Goal: Task Accomplishment & Management: Manage account settings

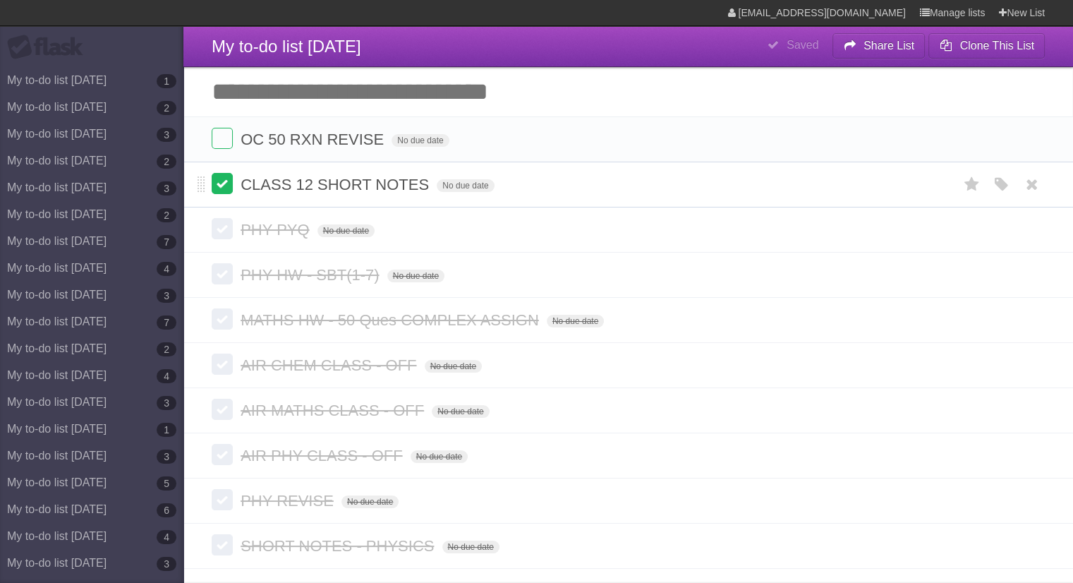
click at [226, 181] on label at bounding box center [222, 183] width 21 height 21
click at [1022, 135] on icon at bounding box center [1032, 139] width 20 height 23
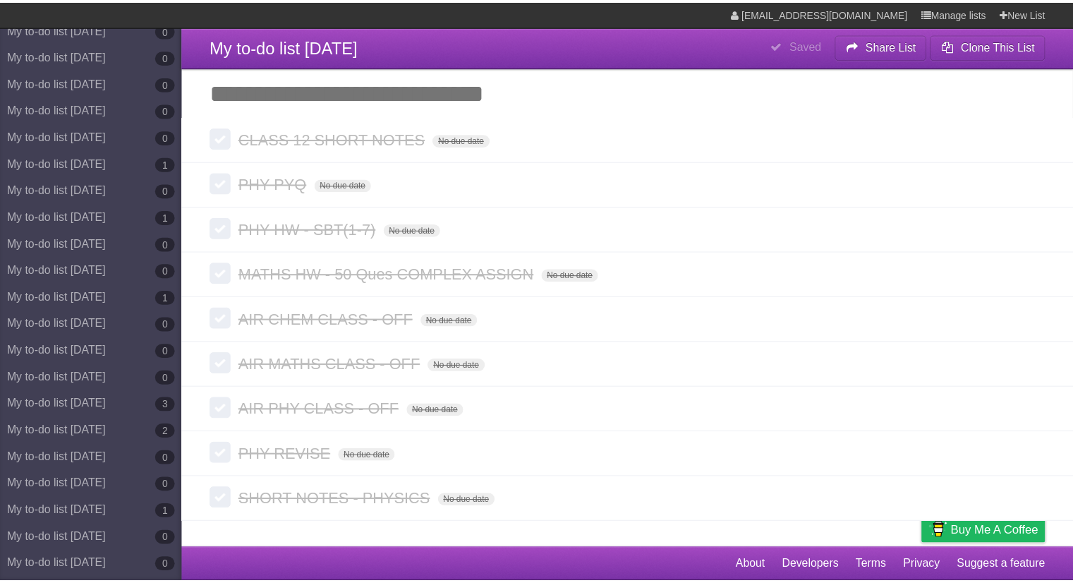
scroll to position [7475, 0]
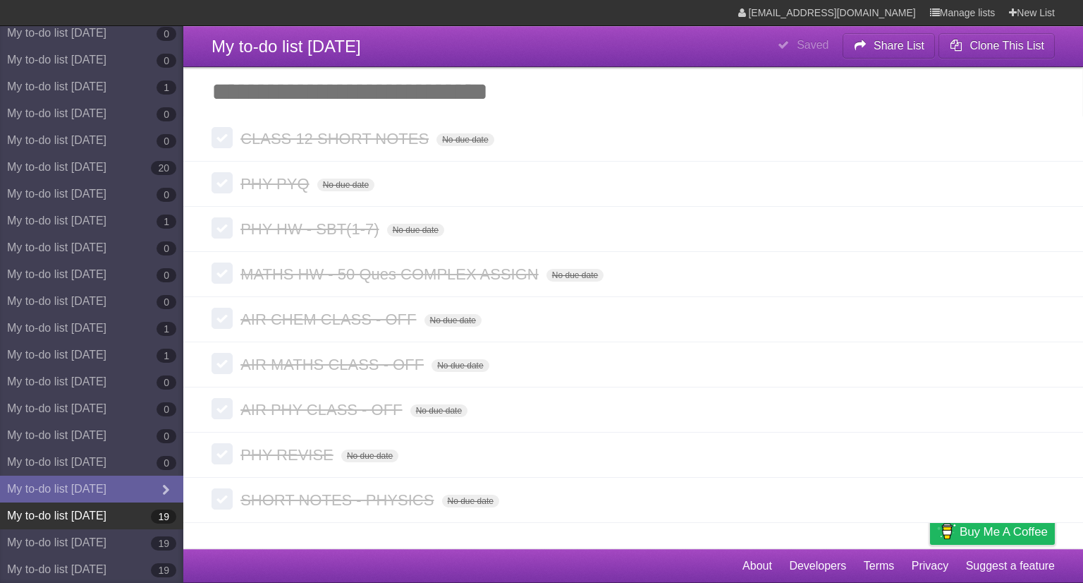
click at [133, 516] on link "My to-do list [DATE] 19" at bounding box center [91, 515] width 183 height 27
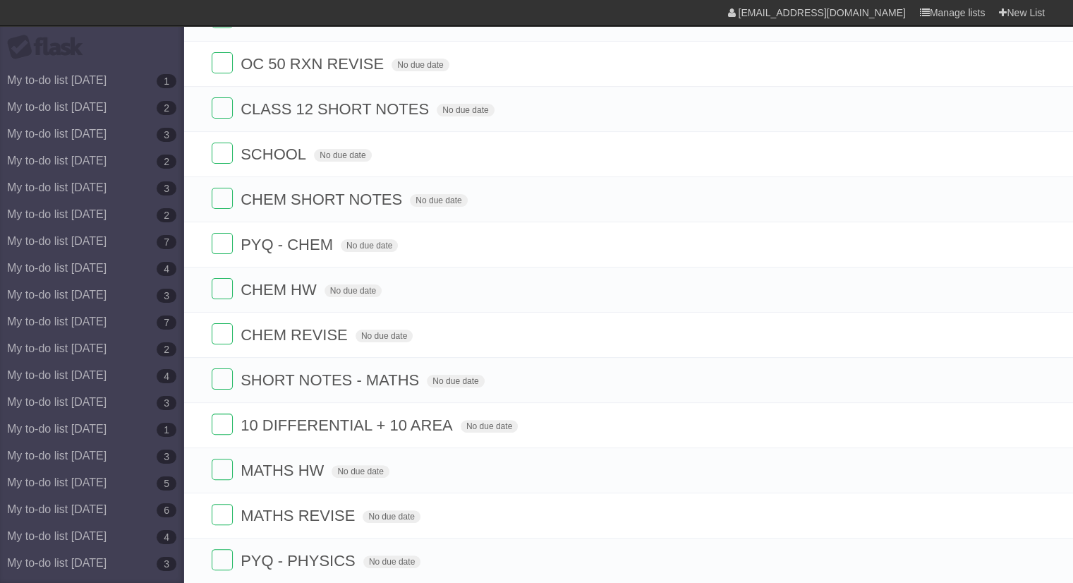
scroll to position [429, 0]
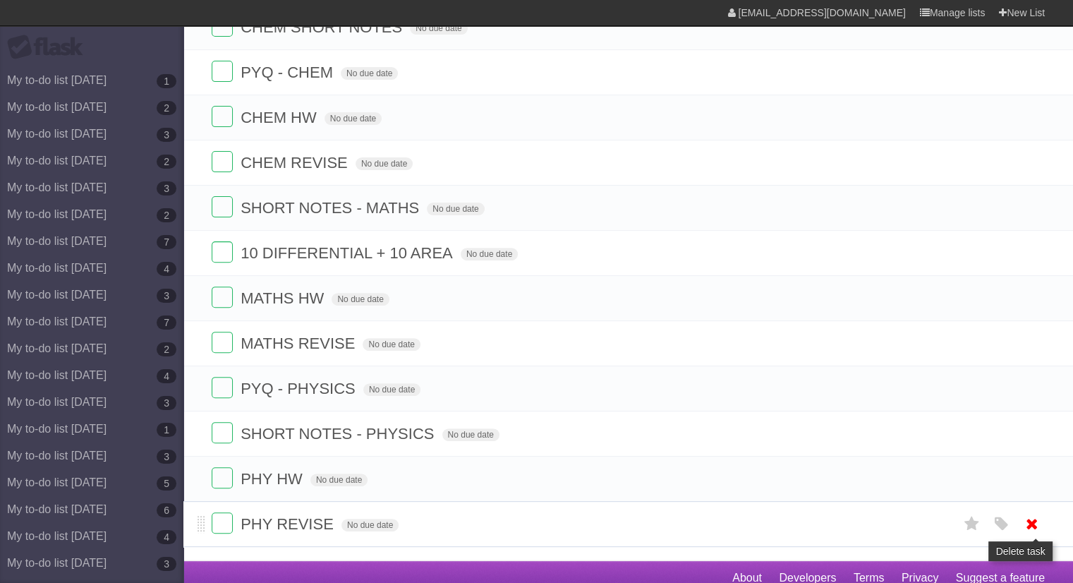
click at [1031, 525] on icon at bounding box center [1032, 523] width 20 height 23
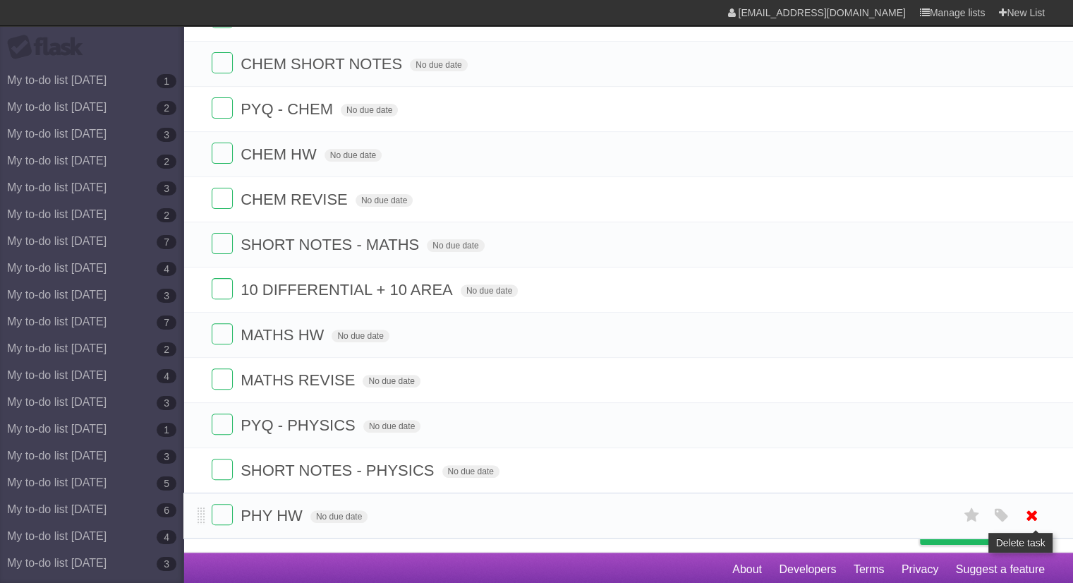
click at [1040, 516] on icon at bounding box center [1032, 515] width 20 height 23
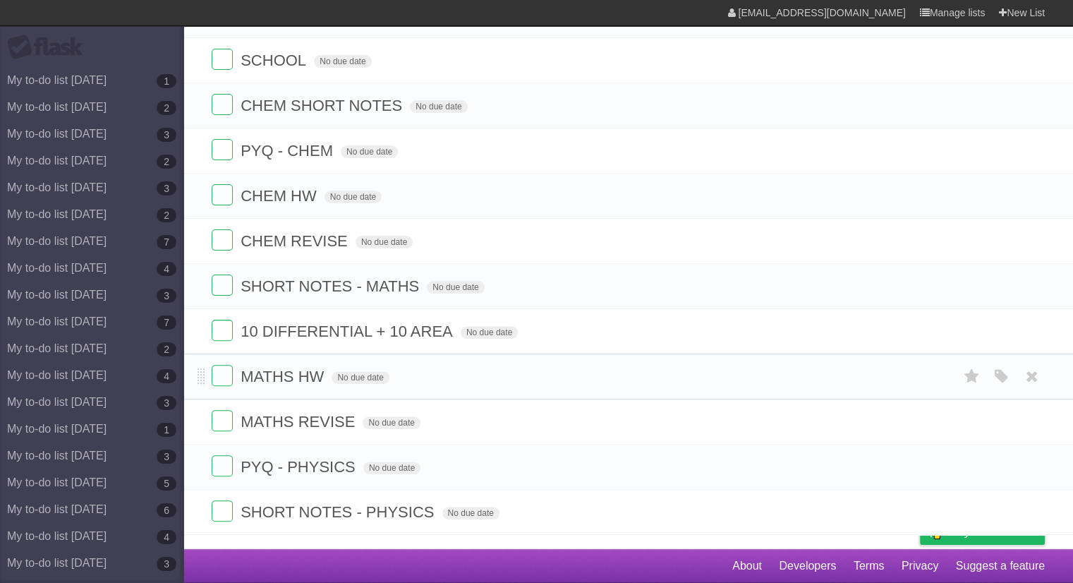
scroll to position [347, 0]
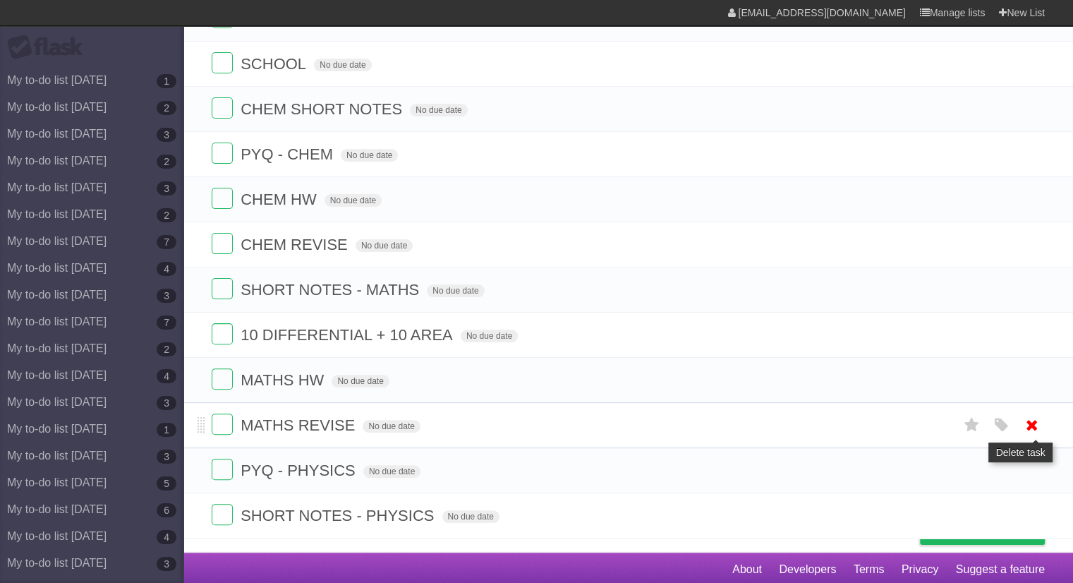
click at [1028, 416] on icon at bounding box center [1032, 424] width 20 height 23
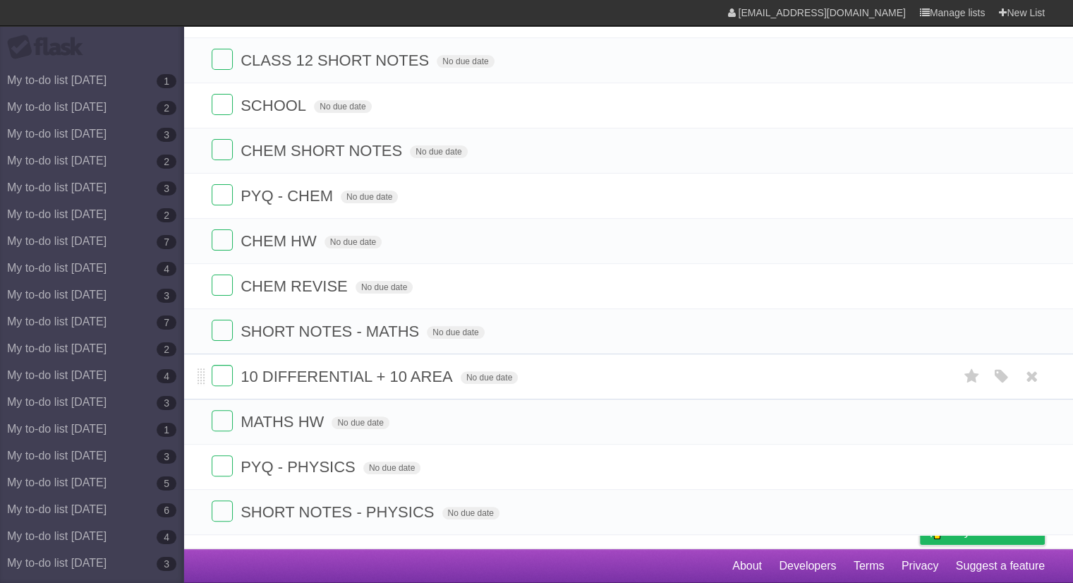
scroll to position [302, 0]
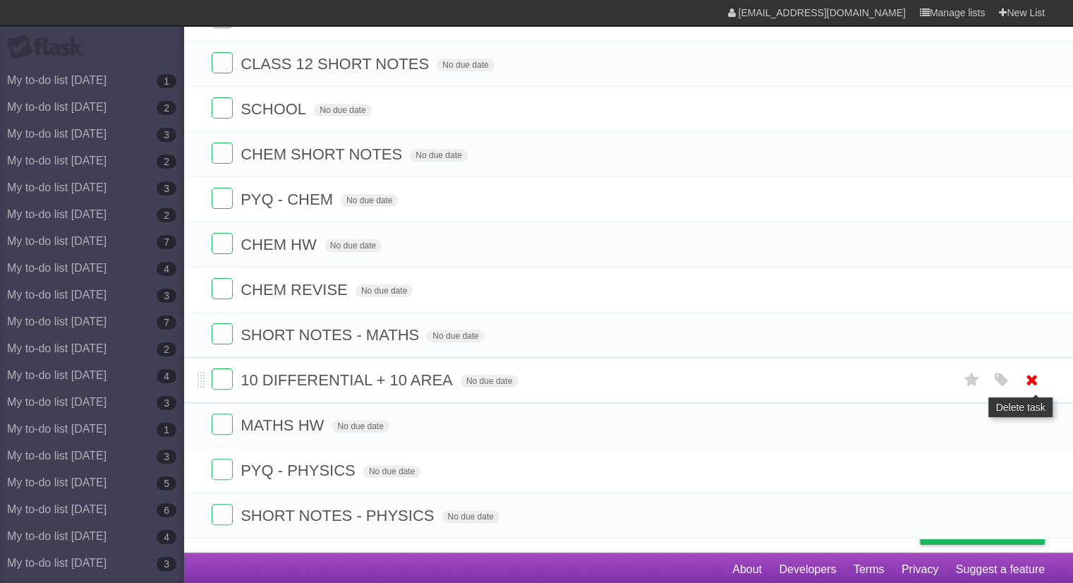
click at [1028, 379] on icon at bounding box center [1032, 379] width 20 height 23
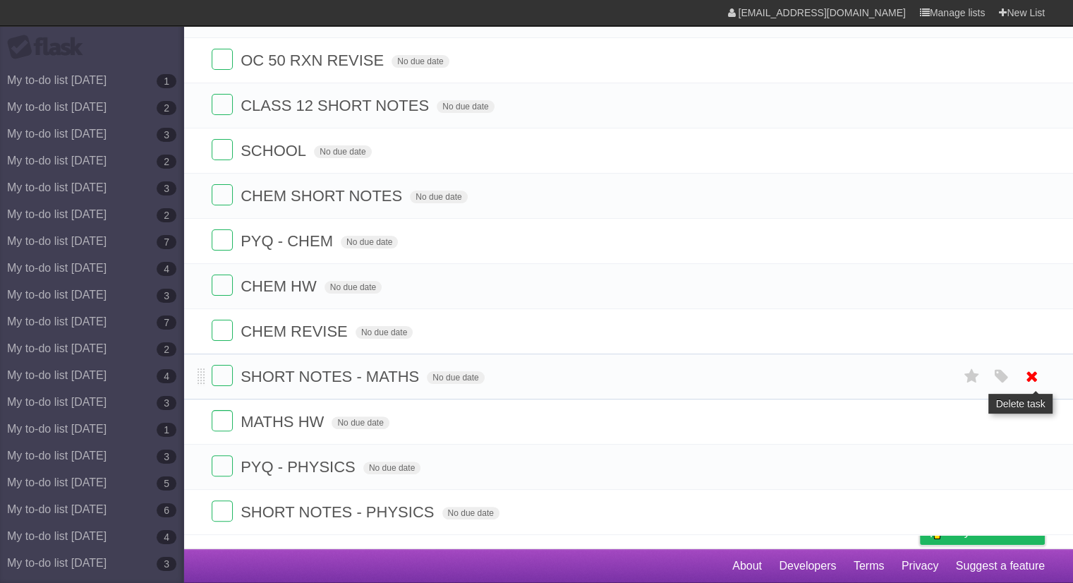
scroll to position [257, 0]
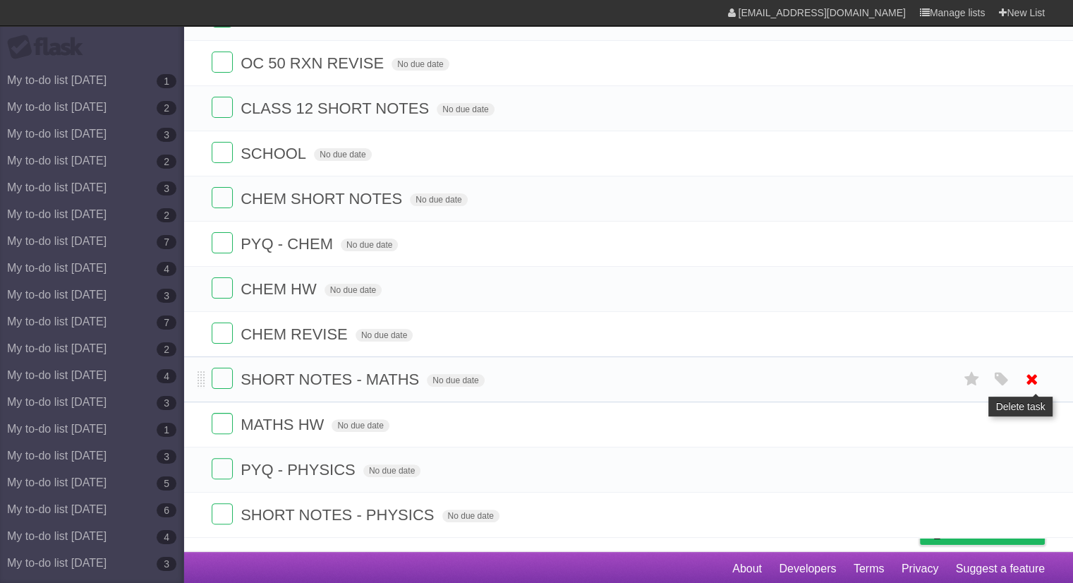
click at [1026, 370] on icon at bounding box center [1032, 379] width 20 height 23
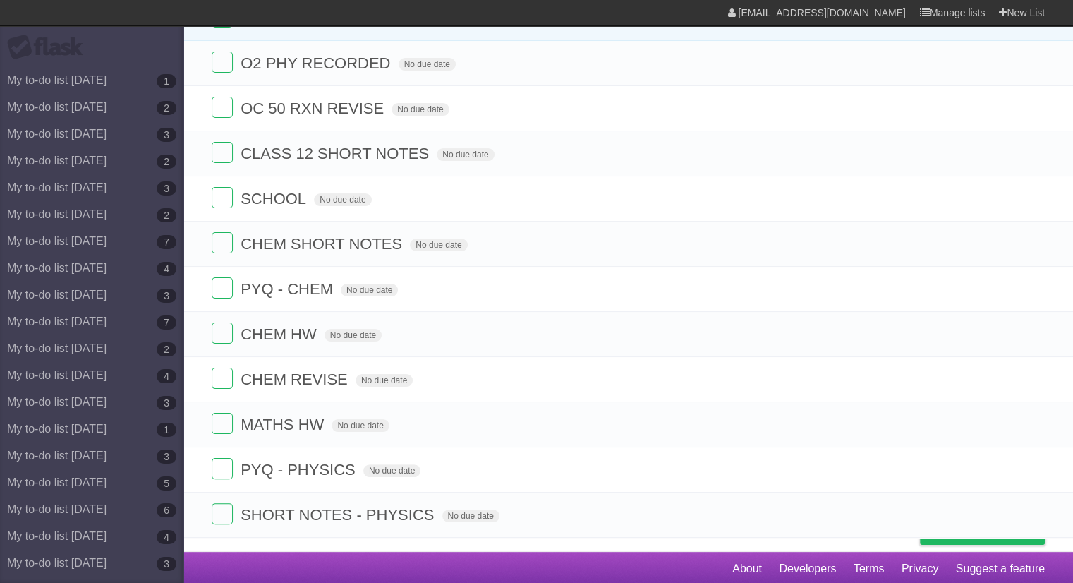
click at [1026, 370] on icon at bounding box center [1032, 379] width 20 height 23
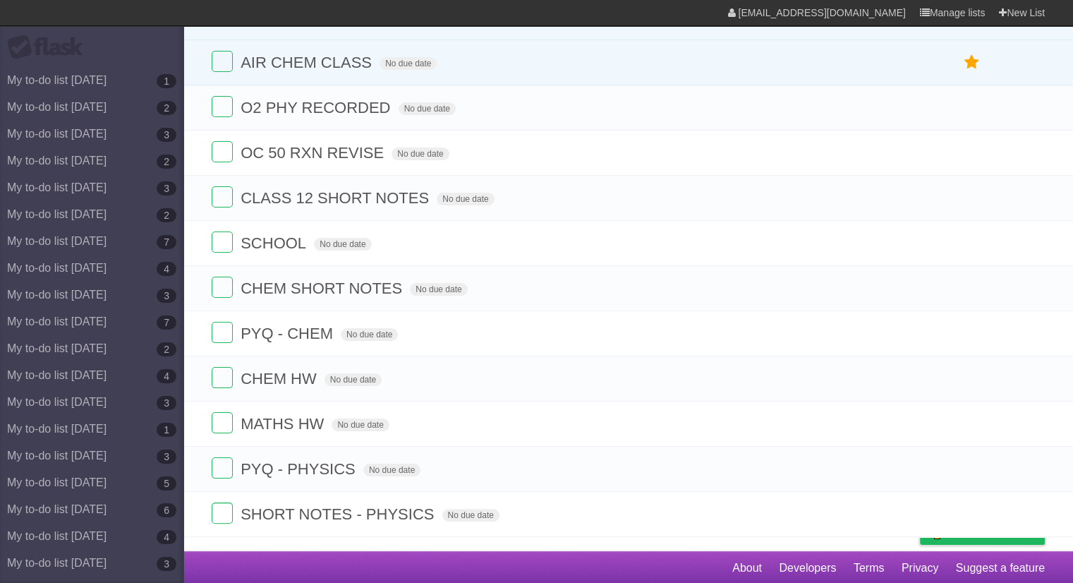
click at [1026, 370] on icon at bounding box center [1032, 378] width 20 height 23
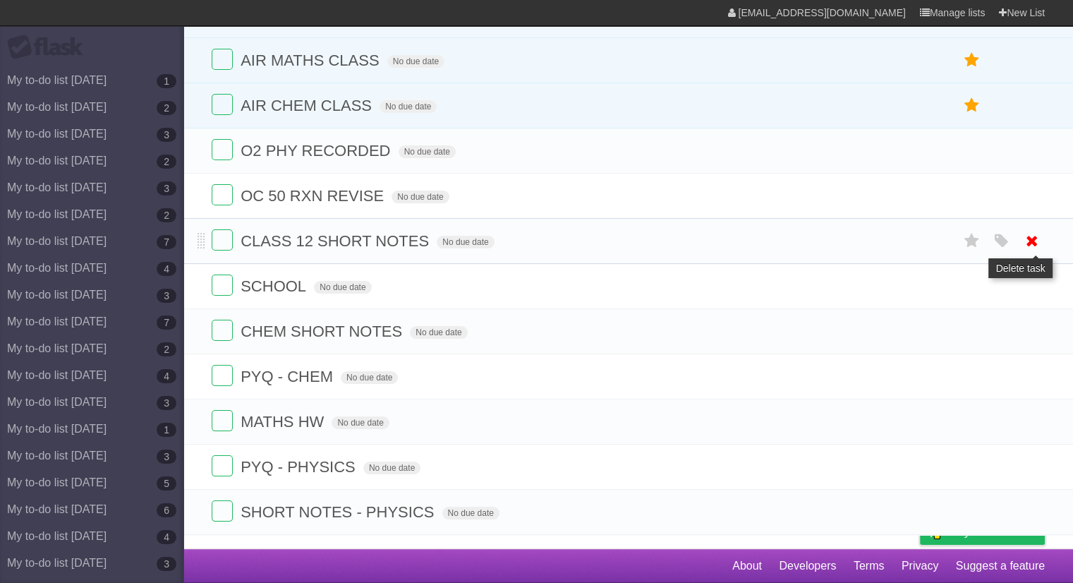
scroll to position [123, 0]
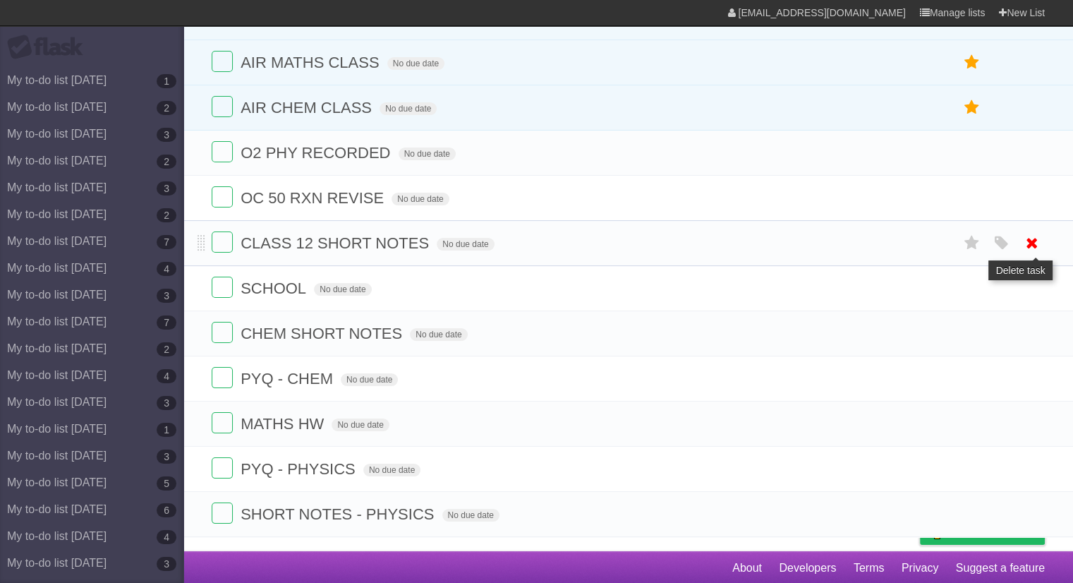
click at [1039, 239] on icon at bounding box center [1032, 242] width 20 height 23
click at [1027, 284] on icon at bounding box center [1032, 288] width 20 height 23
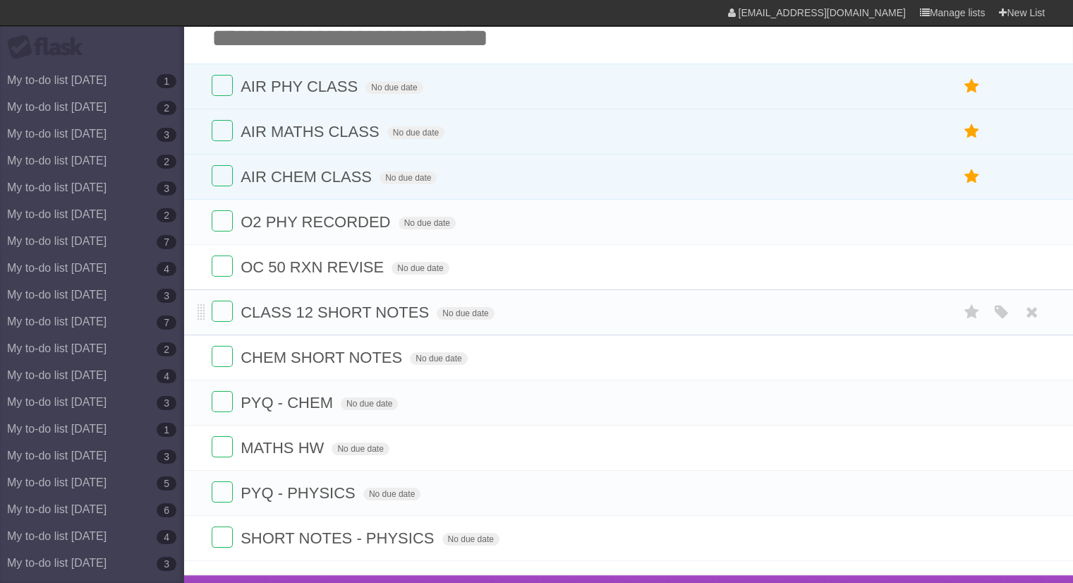
scroll to position [78, 0]
